Goal: Navigation & Orientation: Find specific page/section

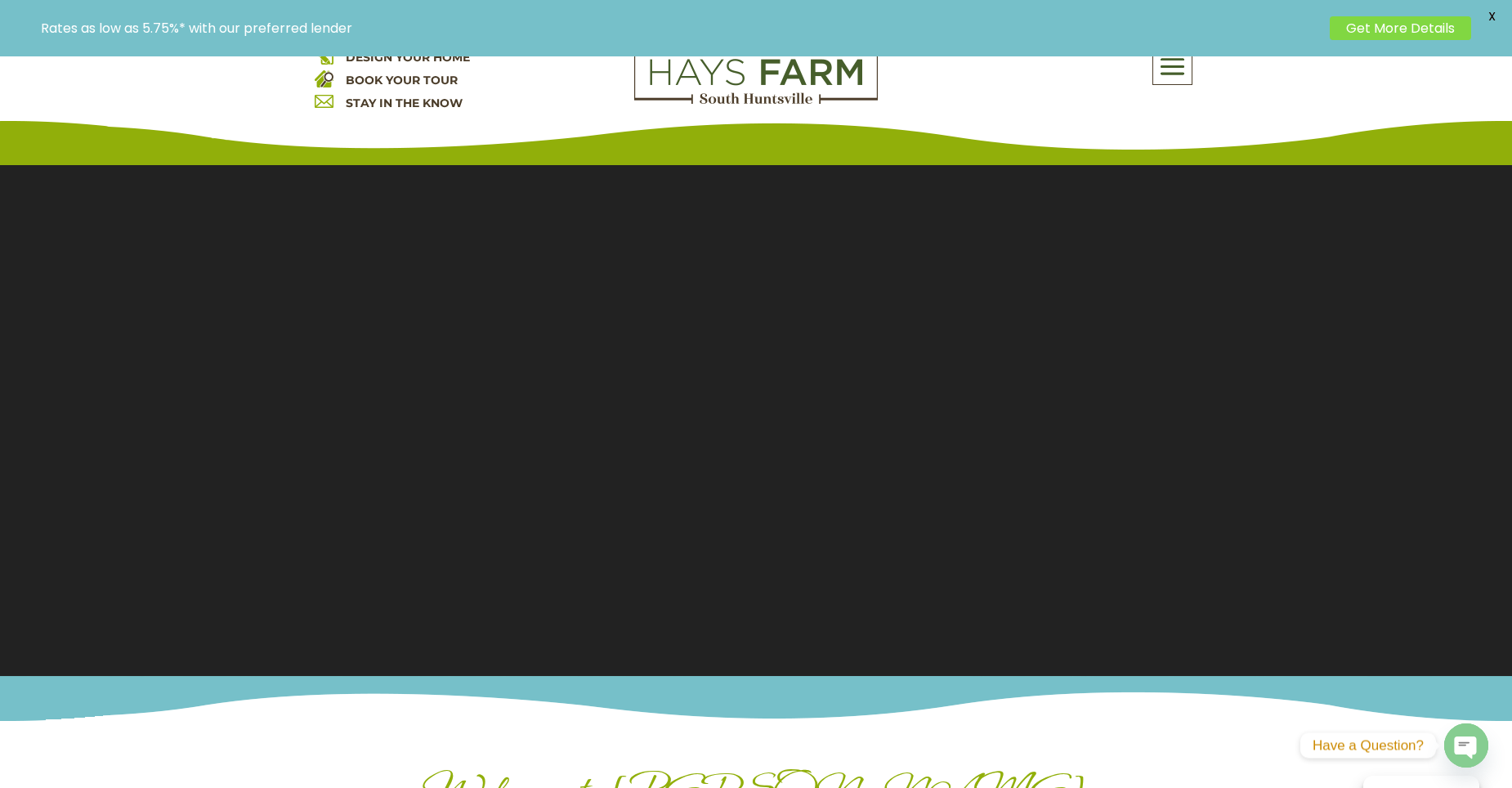
click at [1195, 66] on div "About Us Quick Move-in Homes Amenities Galleries Shops, Restaurants, & Retail M…" at bounding box center [1050, 66] width 294 height 39
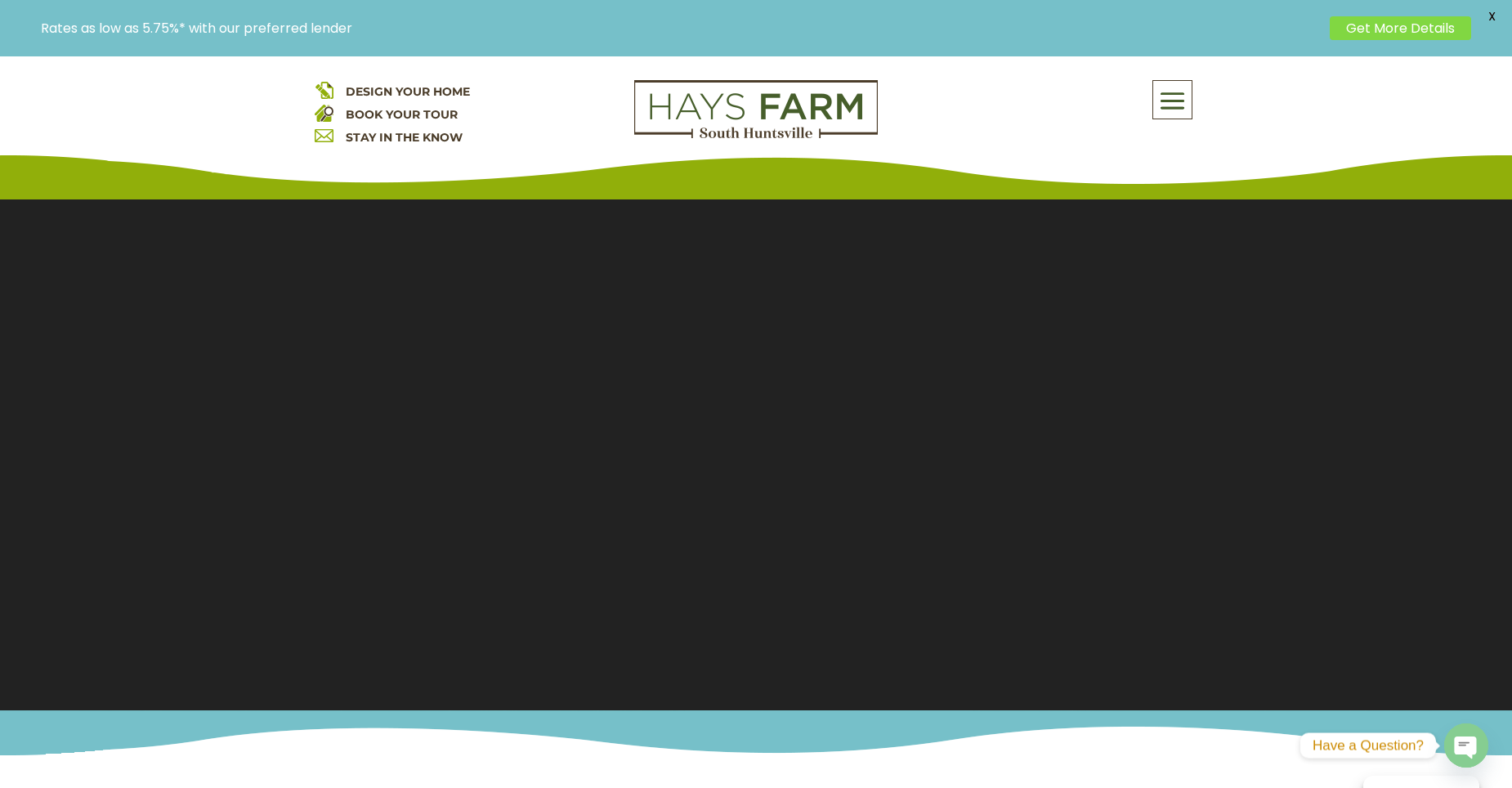
click at [1180, 72] on div "DESIGN YOUR HOME BOOK YOUR TOUR STAY IN THE KNOW About Us Quick Move-in Homes A…" at bounding box center [756, 118] width 1512 height 163
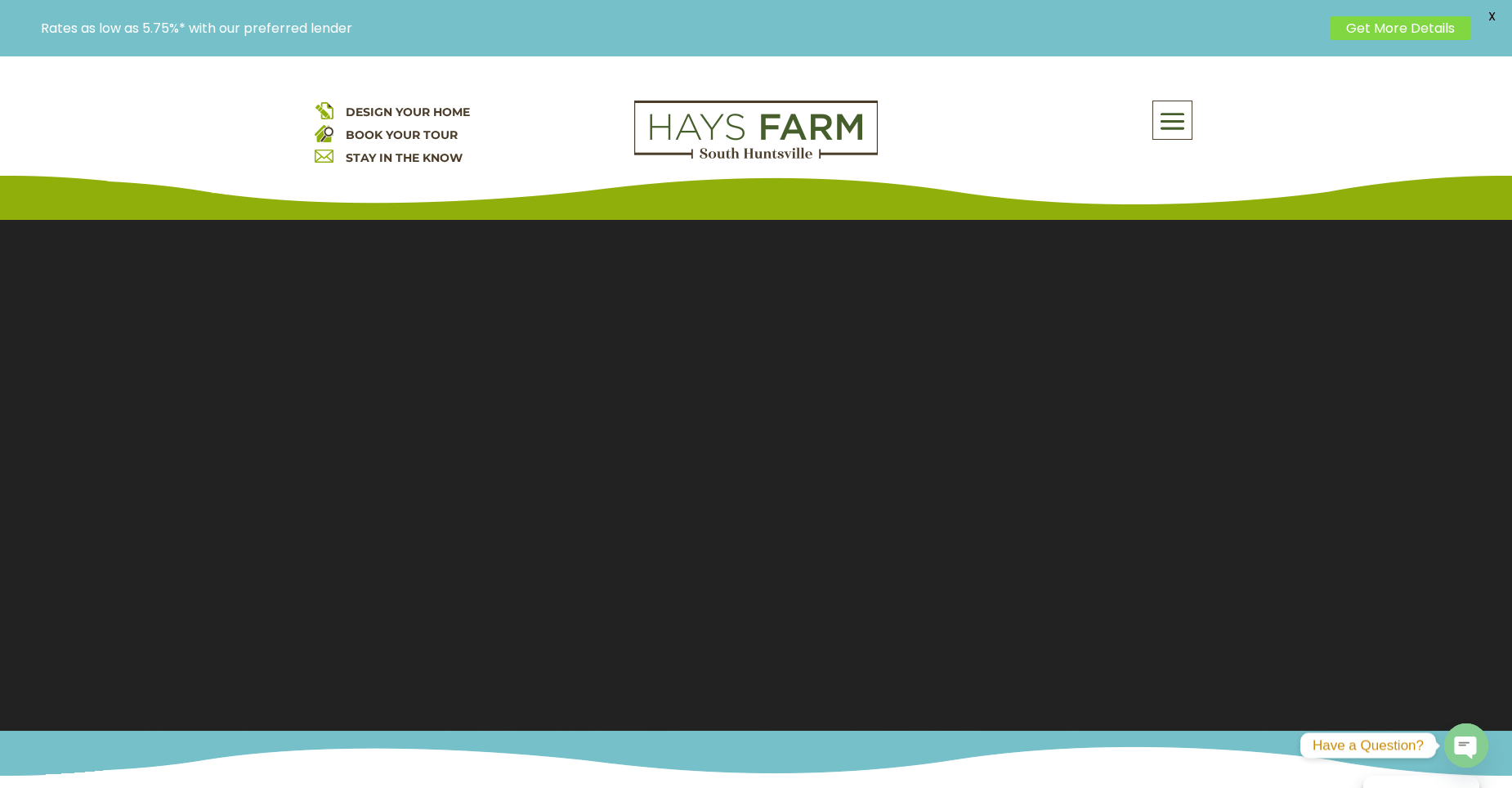
click at [1190, 116] on span at bounding box center [1172, 121] width 38 height 37
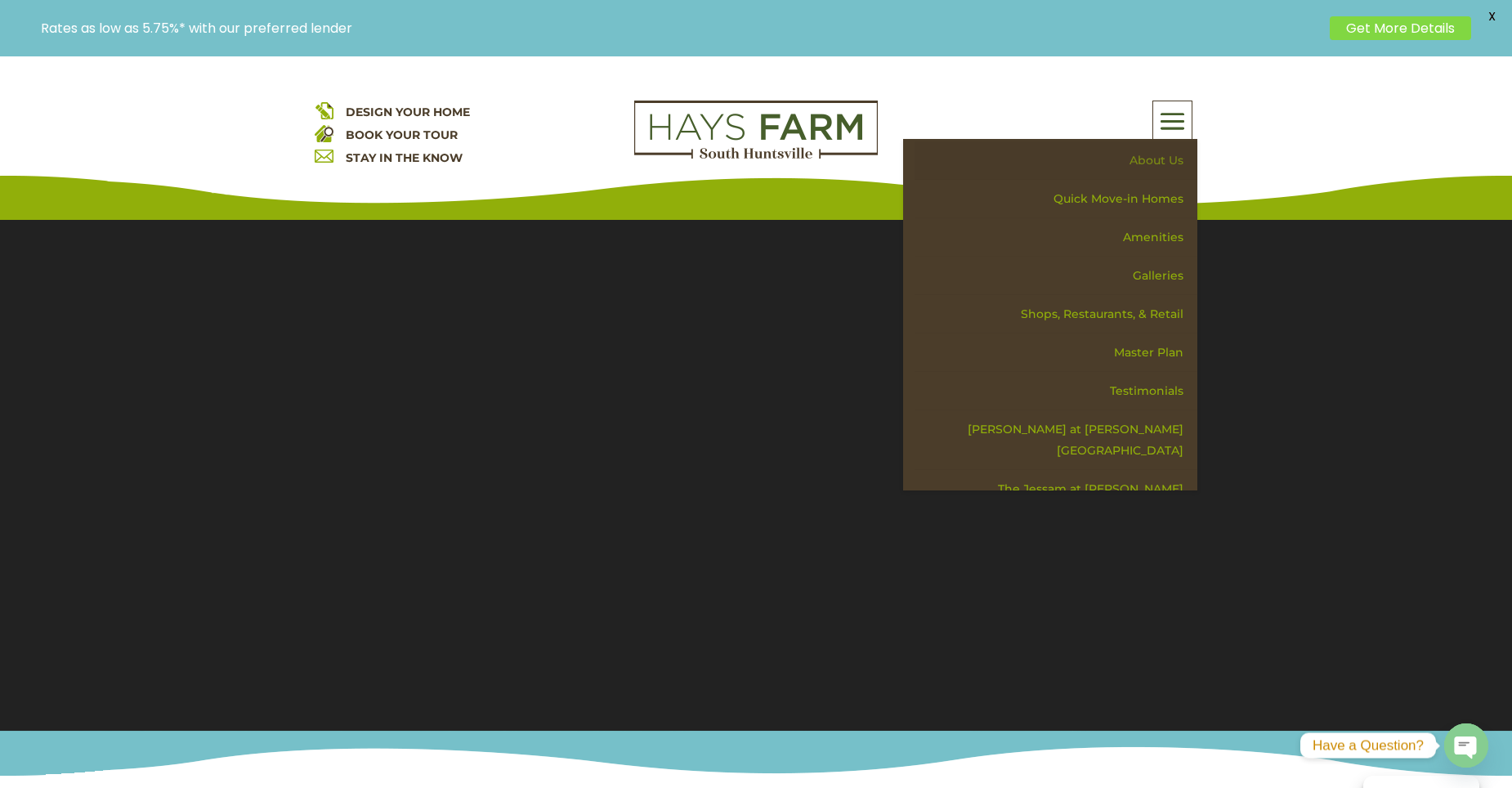
click at [1153, 158] on link "About Us" at bounding box center [1055, 160] width 283 height 38
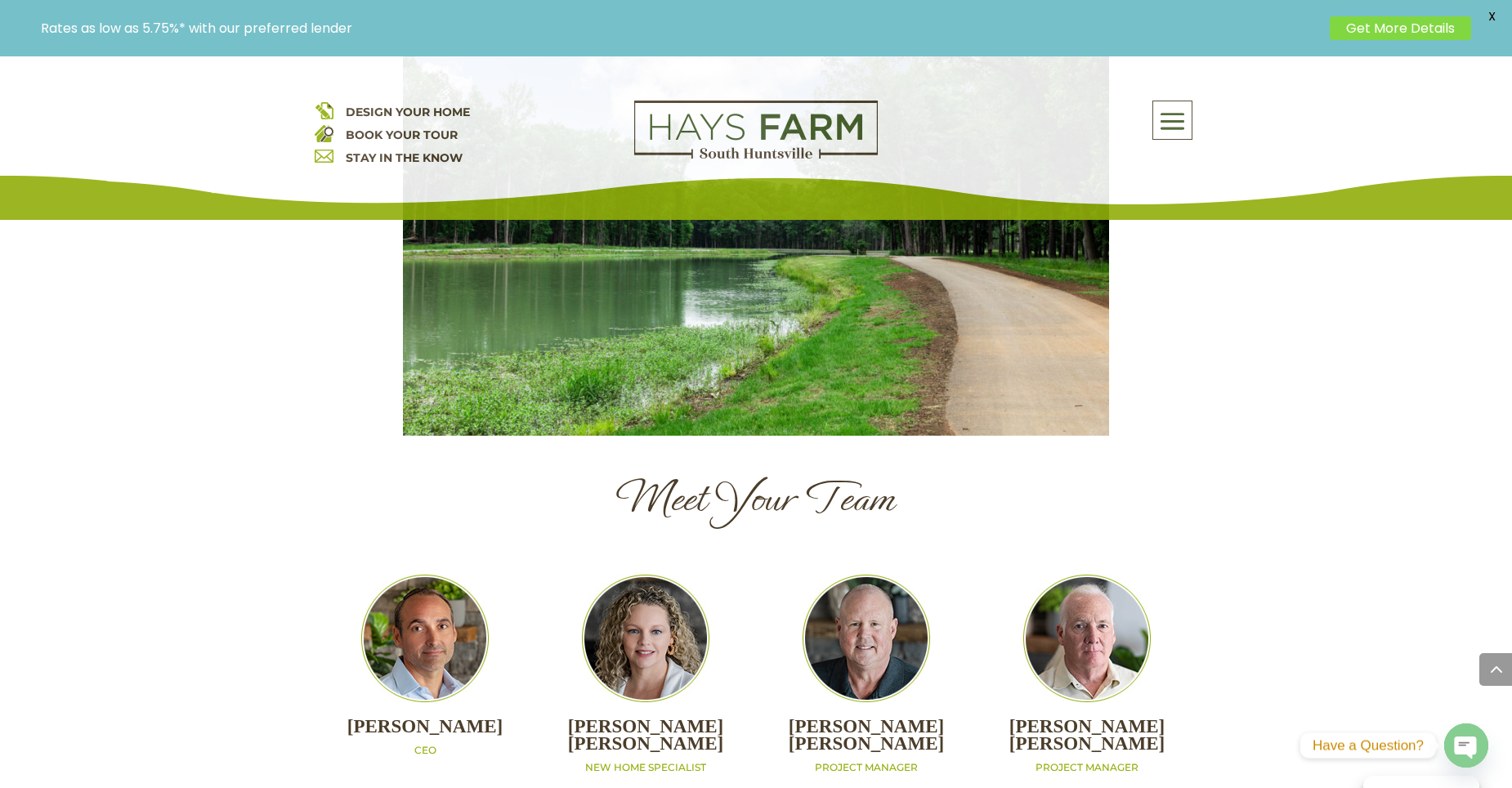
scroll to position [1552, 0]
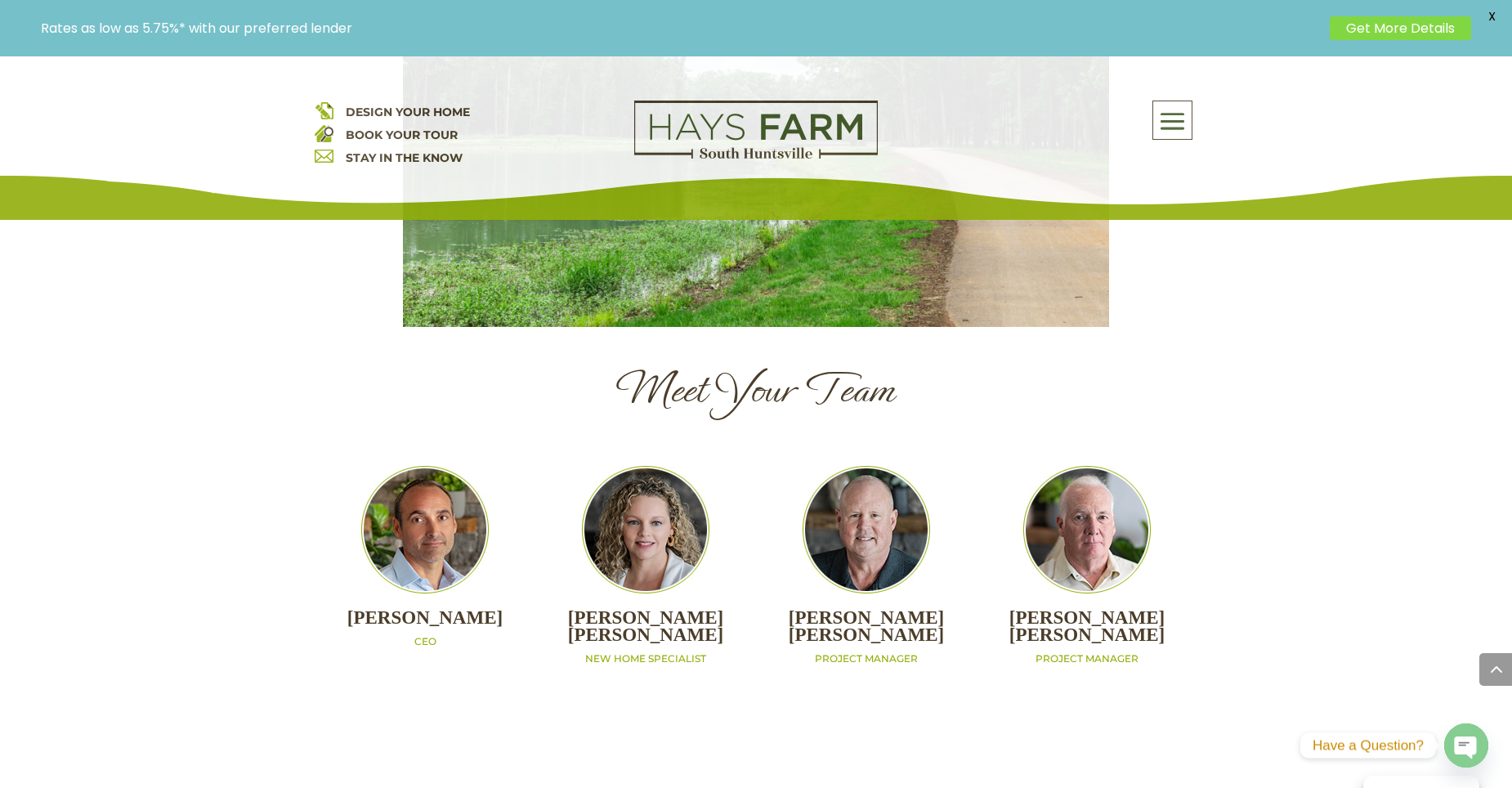
click at [1168, 108] on span at bounding box center [1172, 121] width 38 height 37
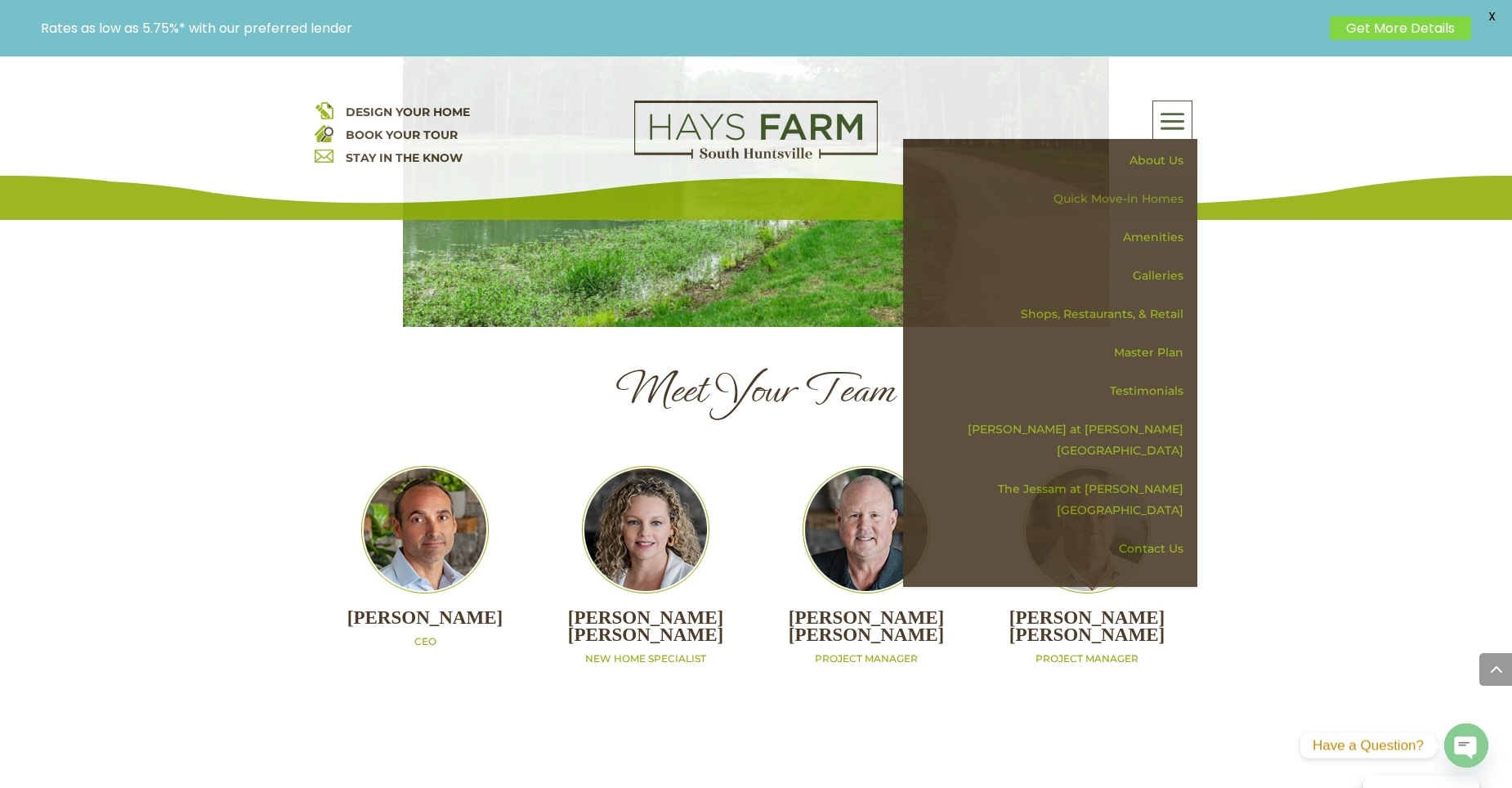
click at [1172, 191] on link "Quick Move-in Homes" at bounding box center [1055, 199] width 283 height 38
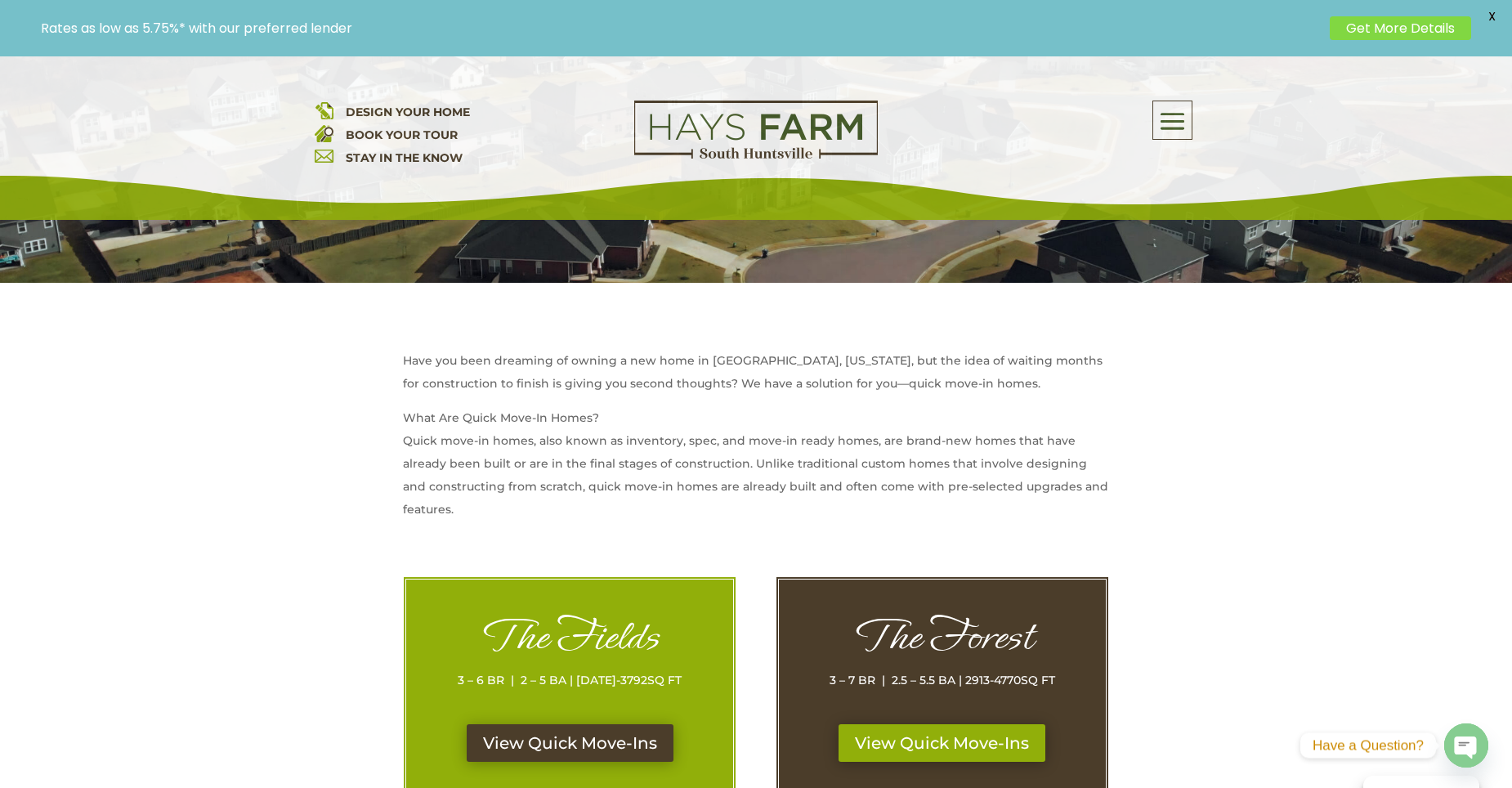
scroll to position [736, 0]
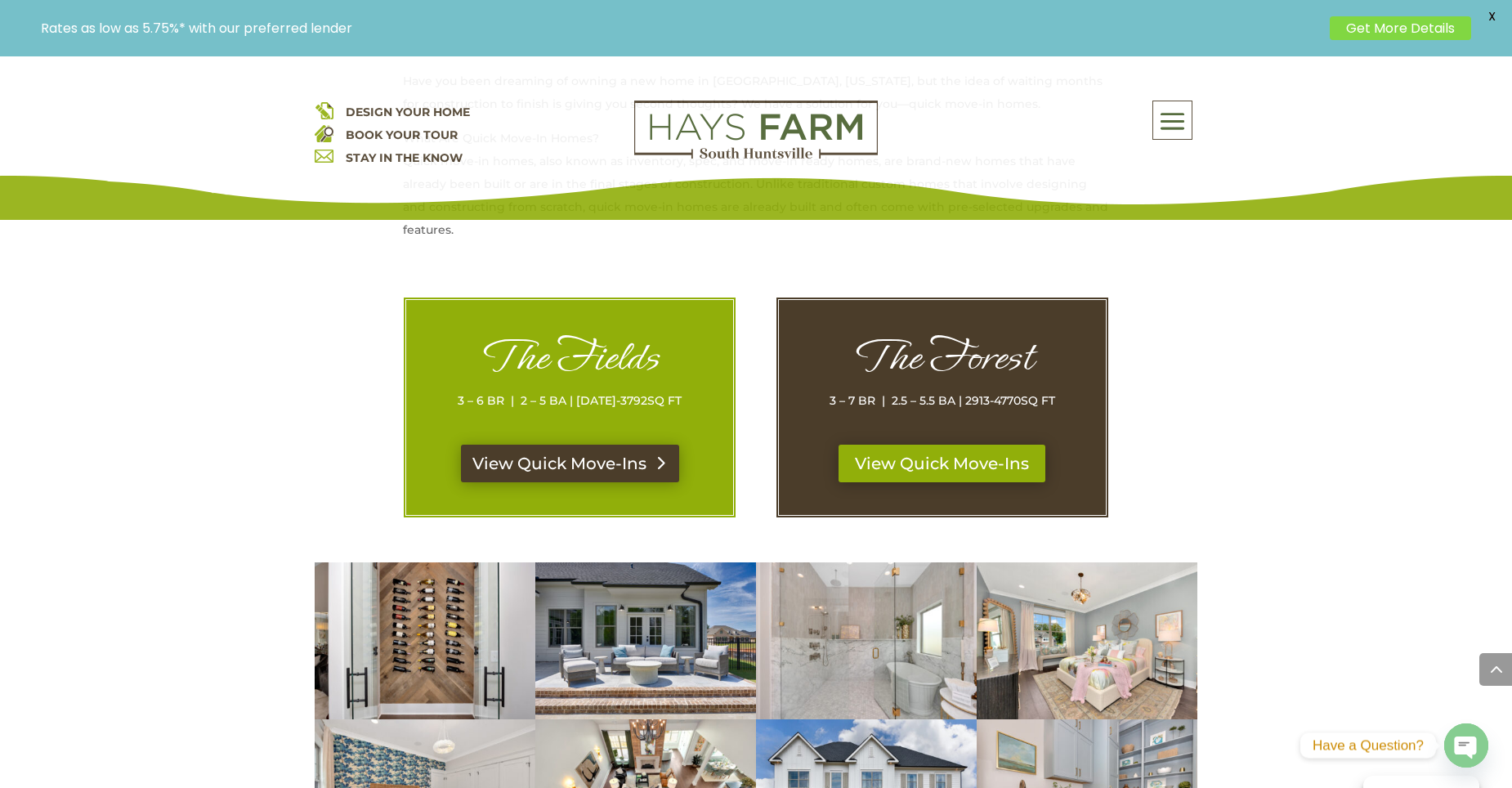
click at [582, 458] on link "View Quick Move-Ins" at bounding box center [570, 463] width 218 height 37
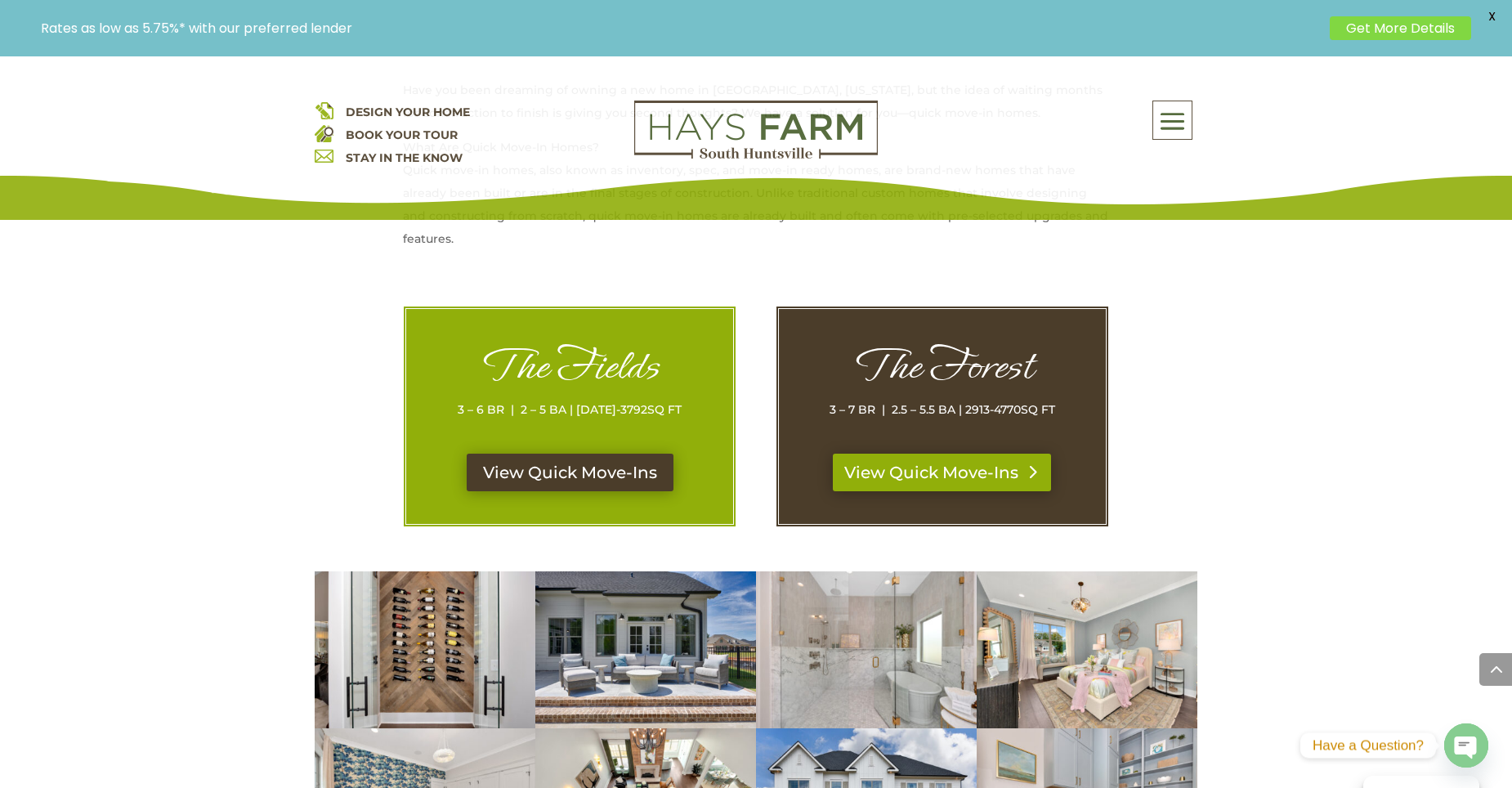
click at [966, 480] on link "View Quick Move-Ins" at bounding box center [942, 472] width 218 height 37
